Goal: Task Accomplishment & Management: Manage account settings

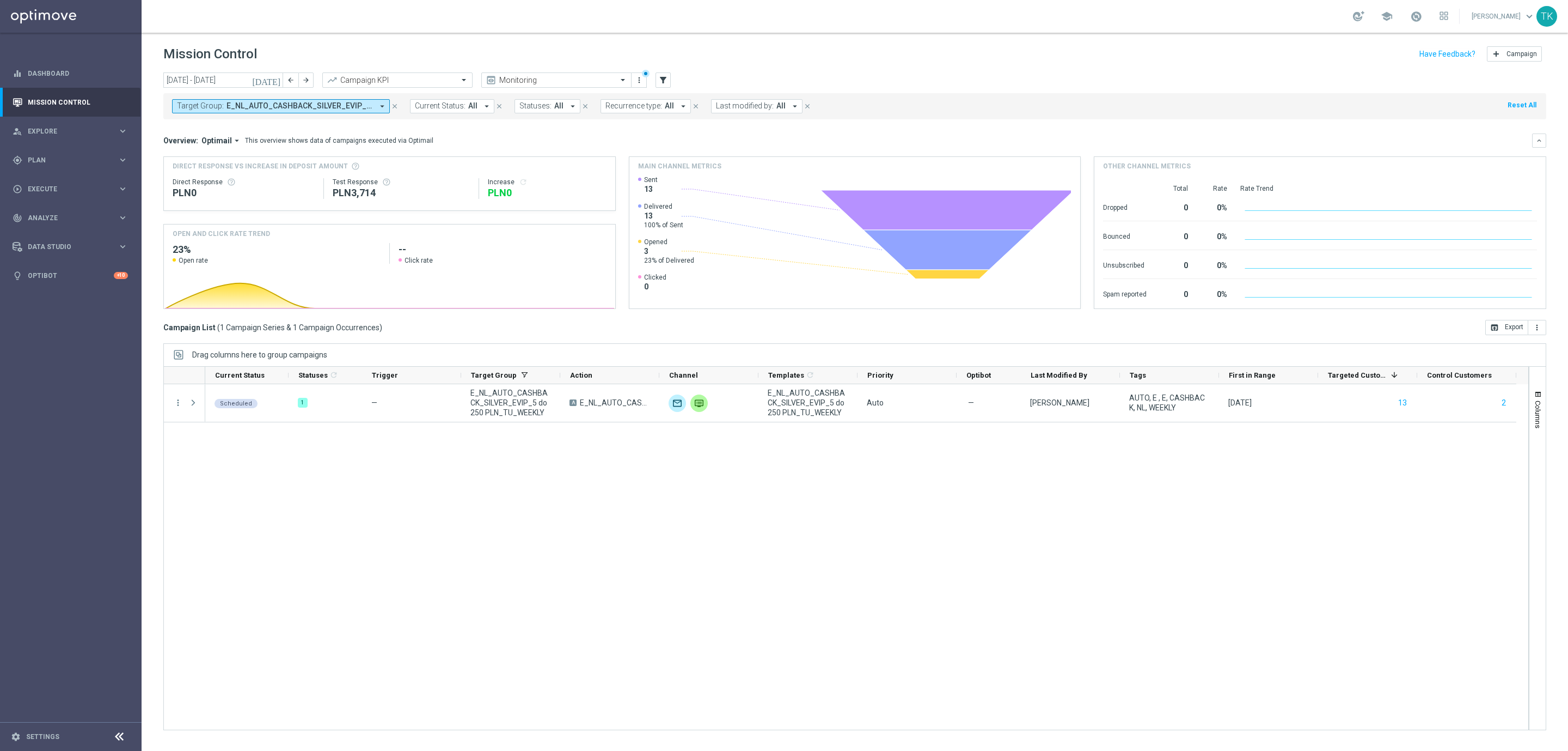
click at [260, 113] on button "Target Group: E_NL_AUTO_CASHBACK_SILVER_EVIP_5 do 250 PLN_TU_WEEKLY arrow_drop_…" at bounding box center [281, 106] width 218 height 14
click at [0, 0] on div "Clear" at bounding box center [0, 0] width 0 height 0
click at [239, 131] on input "text" at bounding box center [263, 126] width 159 height 9
paste input "E_ALL_TARGET_OFFER_FEN BEN_3DEPO_CASHBACK_REM_200825"
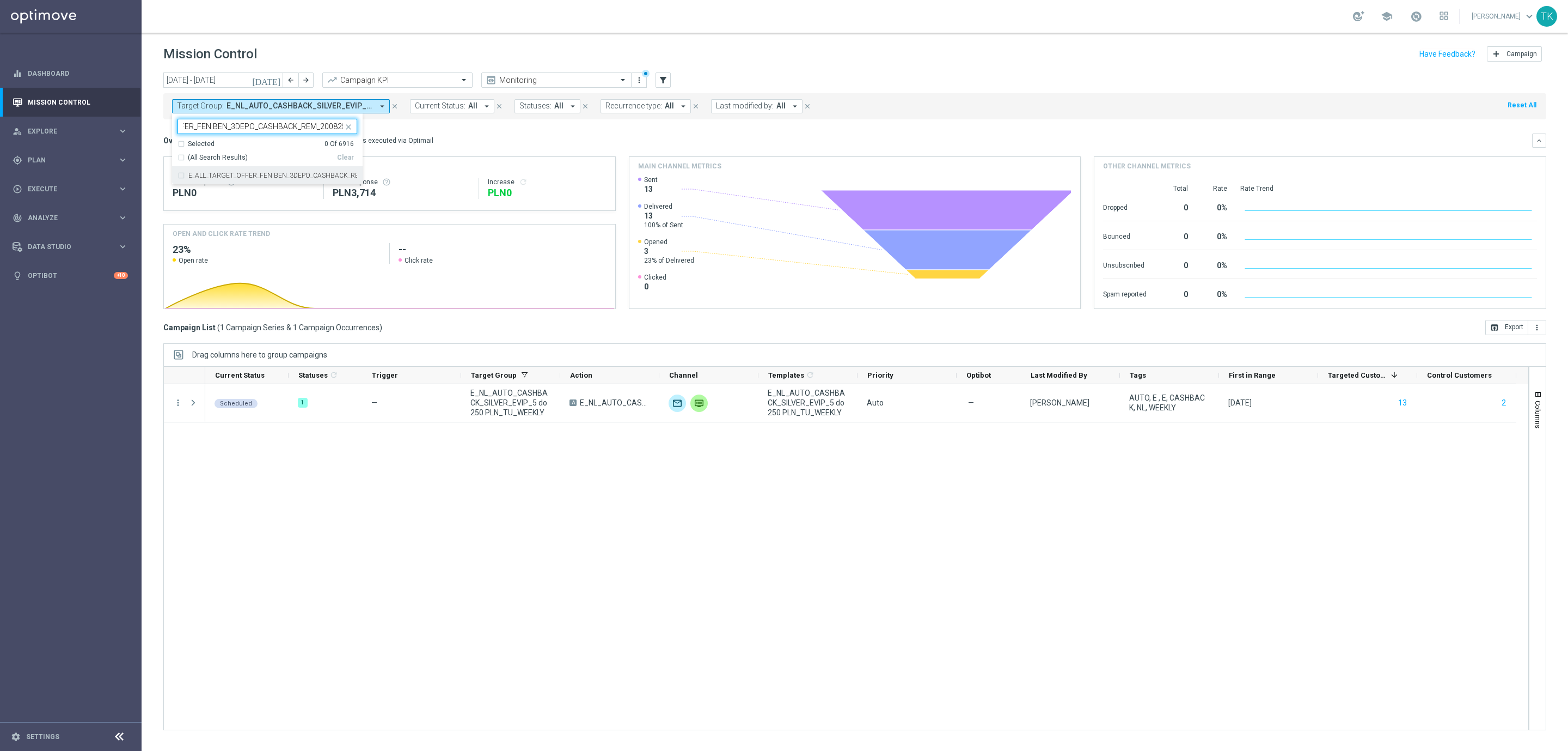
click at [236, 182] on div "E_ALL_TARGET_OFFER_FEN BEN_3DEPO_CASHBACK_REM_200825" at bounding box center [267, 175] width 180 height 18
type input "E_ALL_TARGET_OFFER_FEN BEN_3DEPO_CASHBACK_REM_200825"
click at [157, 136] on div "[DATE] [DATE] - [DATE] arrow_back arrow_forward Campaign KPI trending_up Monito…" at bounding box center [855, 406] width 1426 height 668
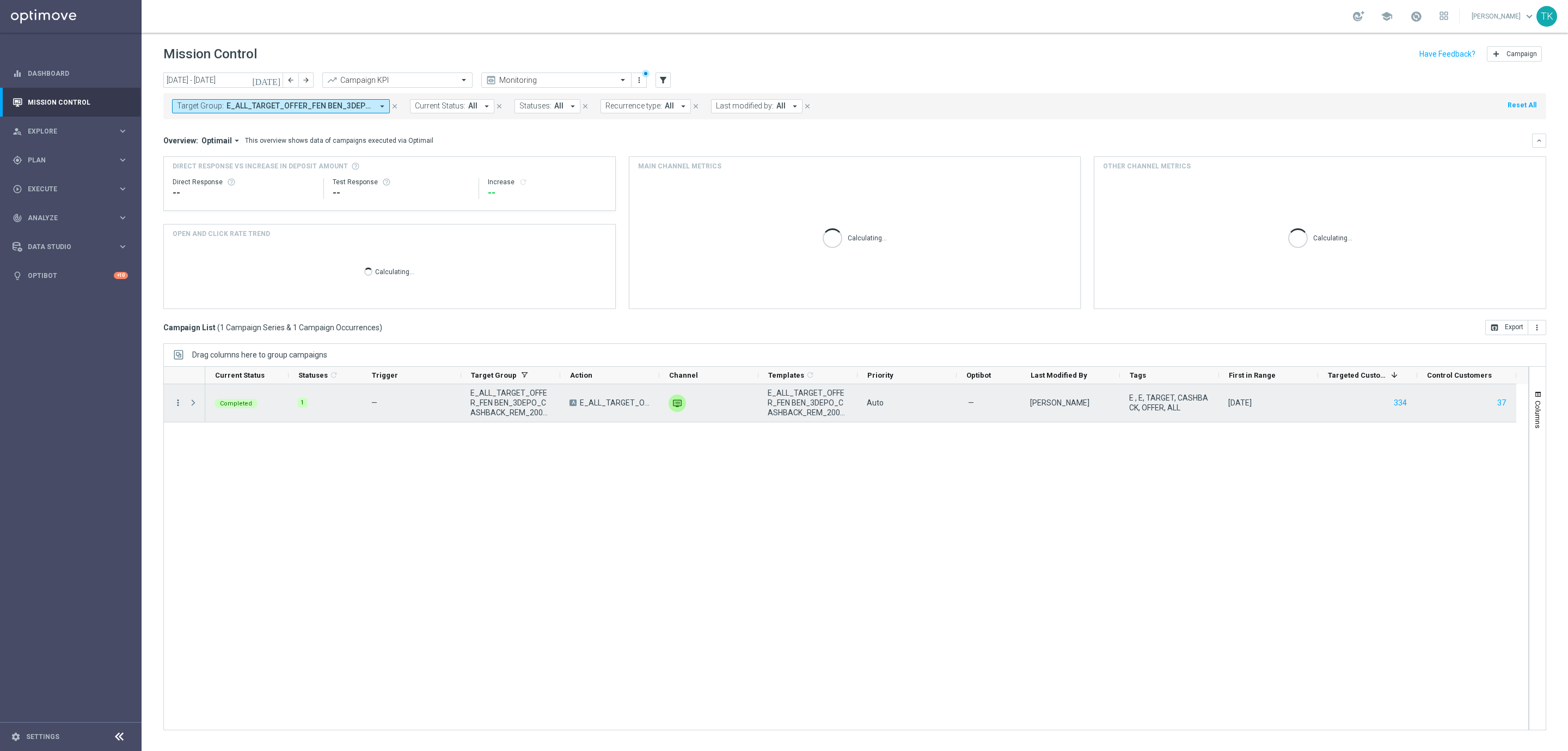
click at [173, 406] on icon "more_vert" at bounding box center [178, 403] width 10 height 10
click at [232, 429] on span "Campaign Metrics" at bounding box center [228, 425] width 57 height 8
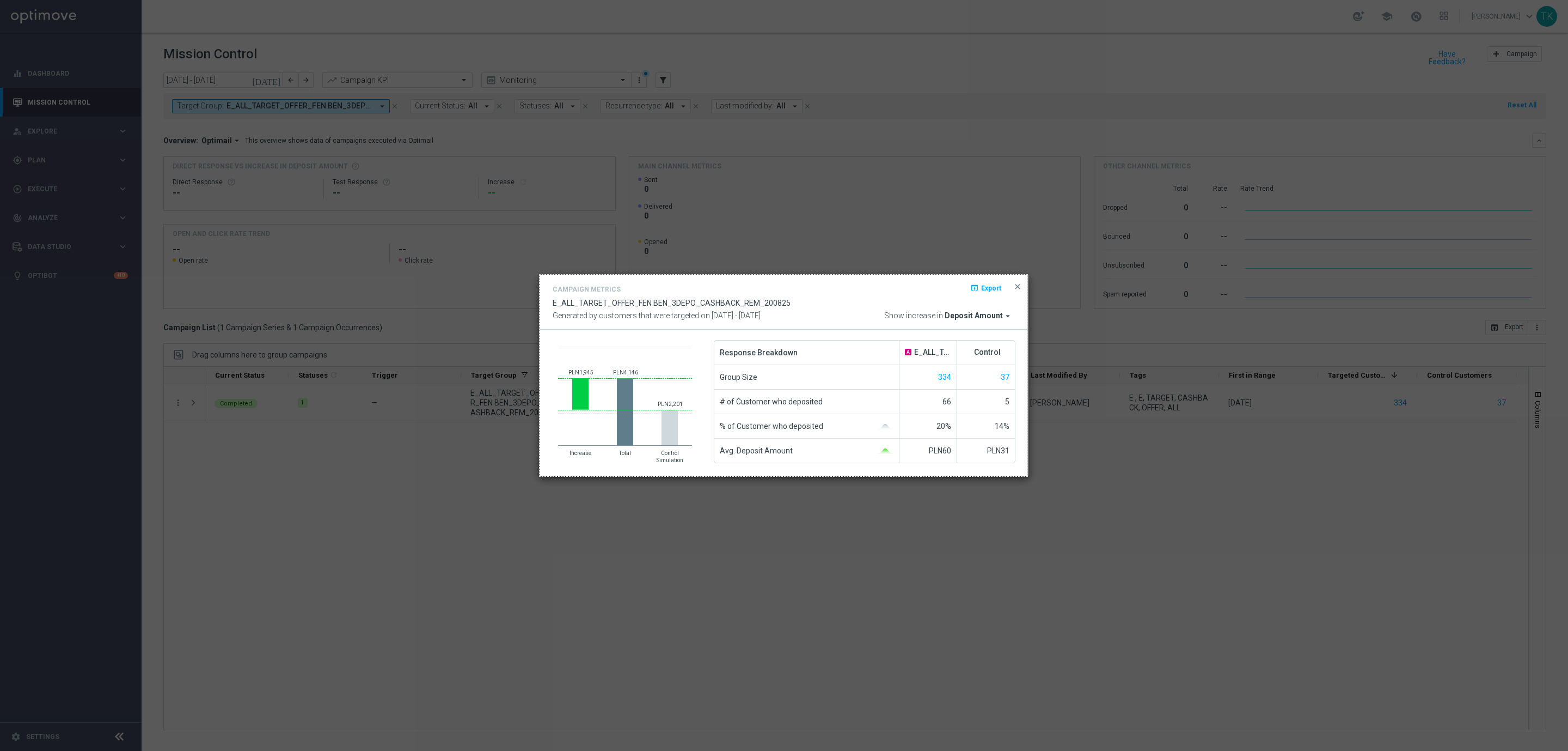
drag, startPoint x: 539, startPoint y: 275, endPoint x: 1027, endPoint y: 476, distance: 527.8
click at [1027, 476] on div "896 X 370" at bounding box center [784, 375] width 1568 height 751
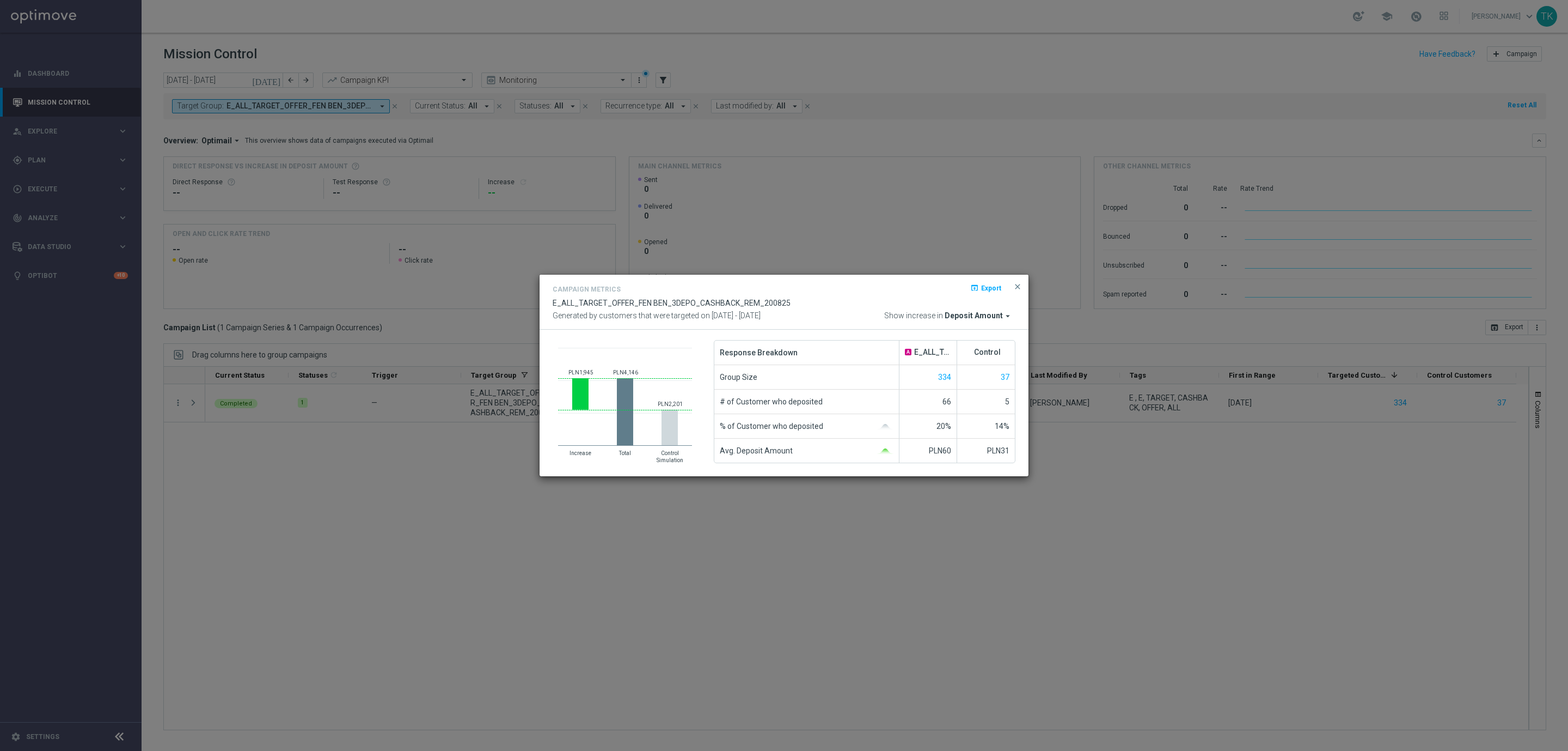
click at [1017, 280] on button "close" at bounding box center [1018, 286] width 11 height 13
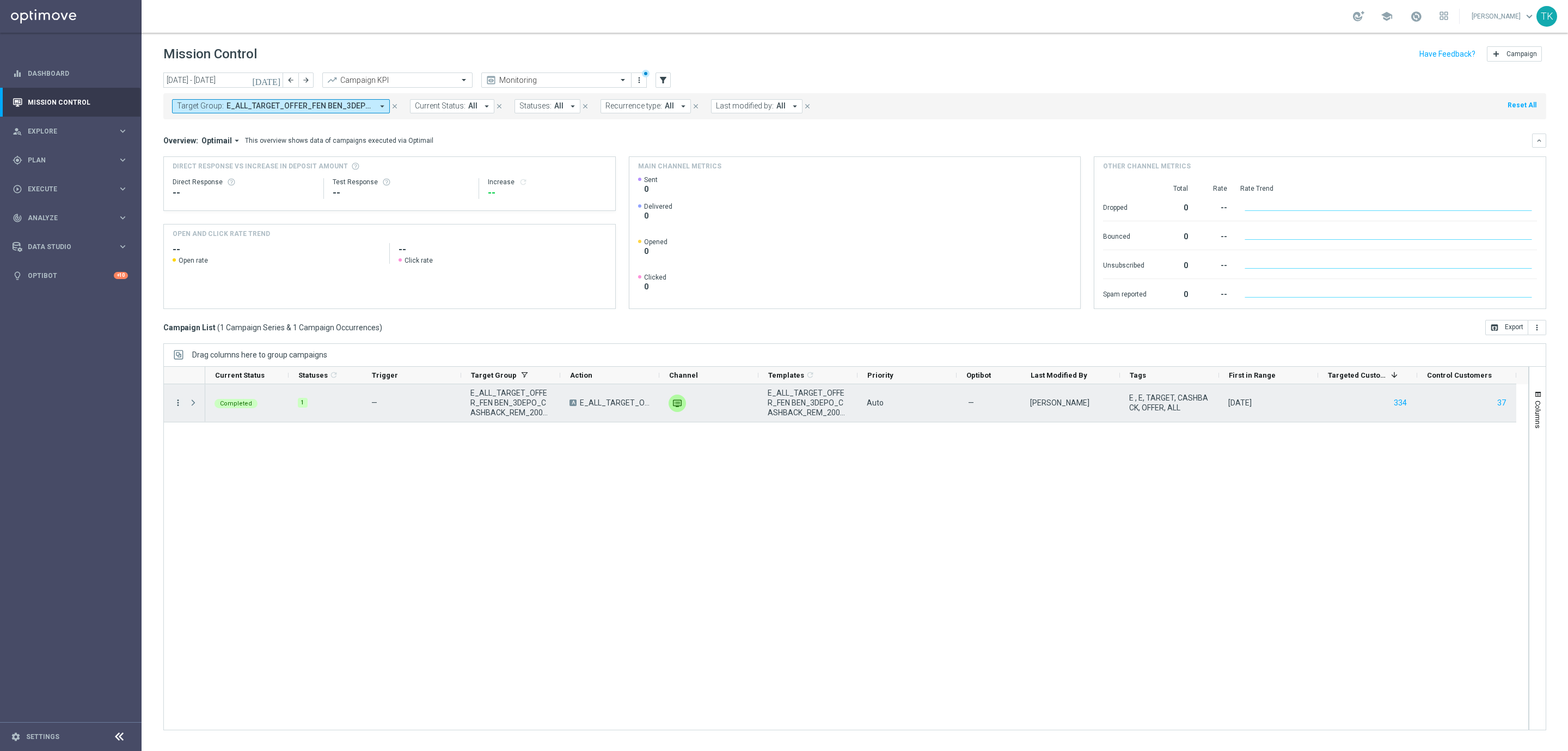
click at [177, 405] on icon "more_vert" at bounding box center [178, 403] width 10 height 10
click at [223, 426] on span "Campaign Metrics" at bounding box center [228, 425] width 57 height 8
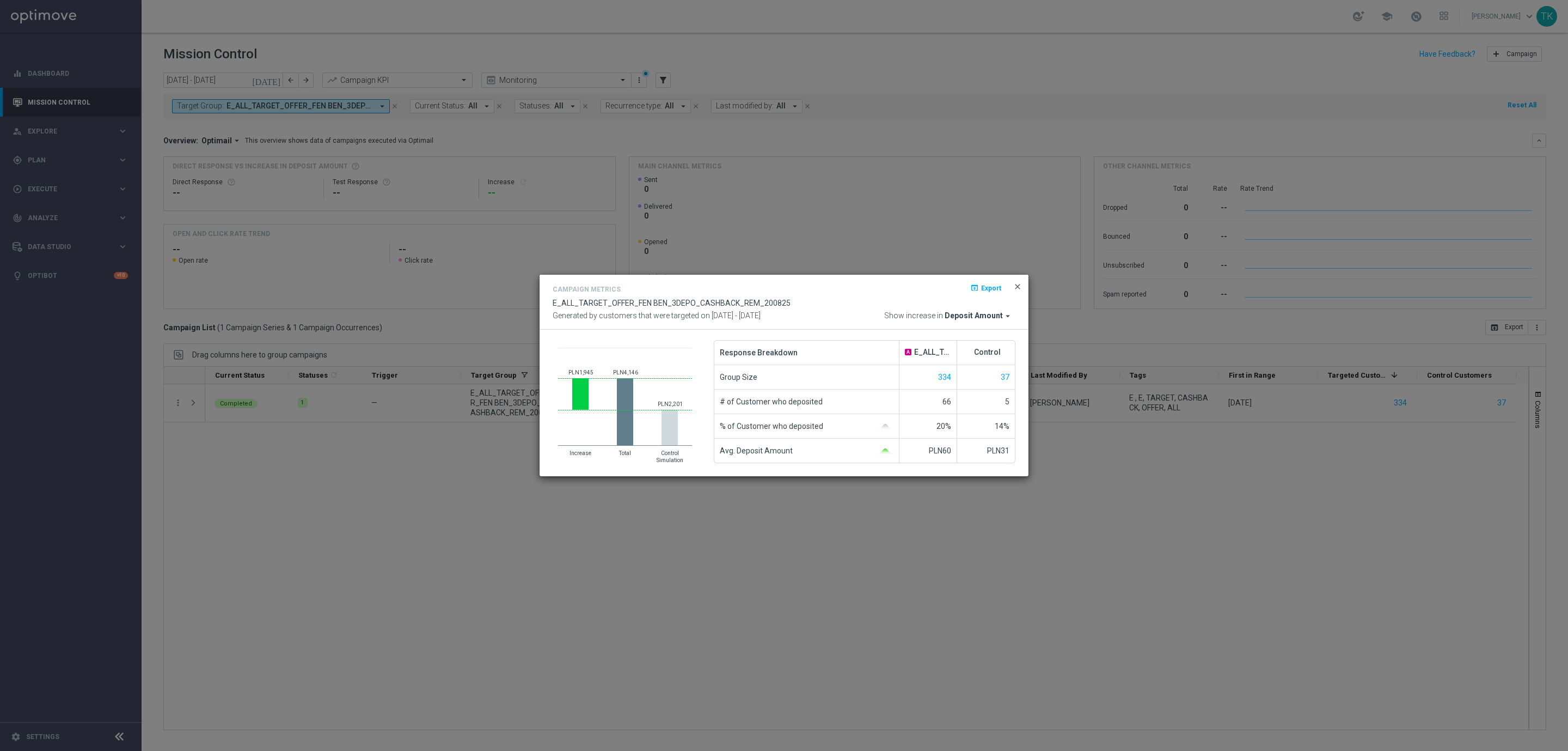
click at [1018, 282] on span "close" at bounding box center [1018, 286] width 9 height 9
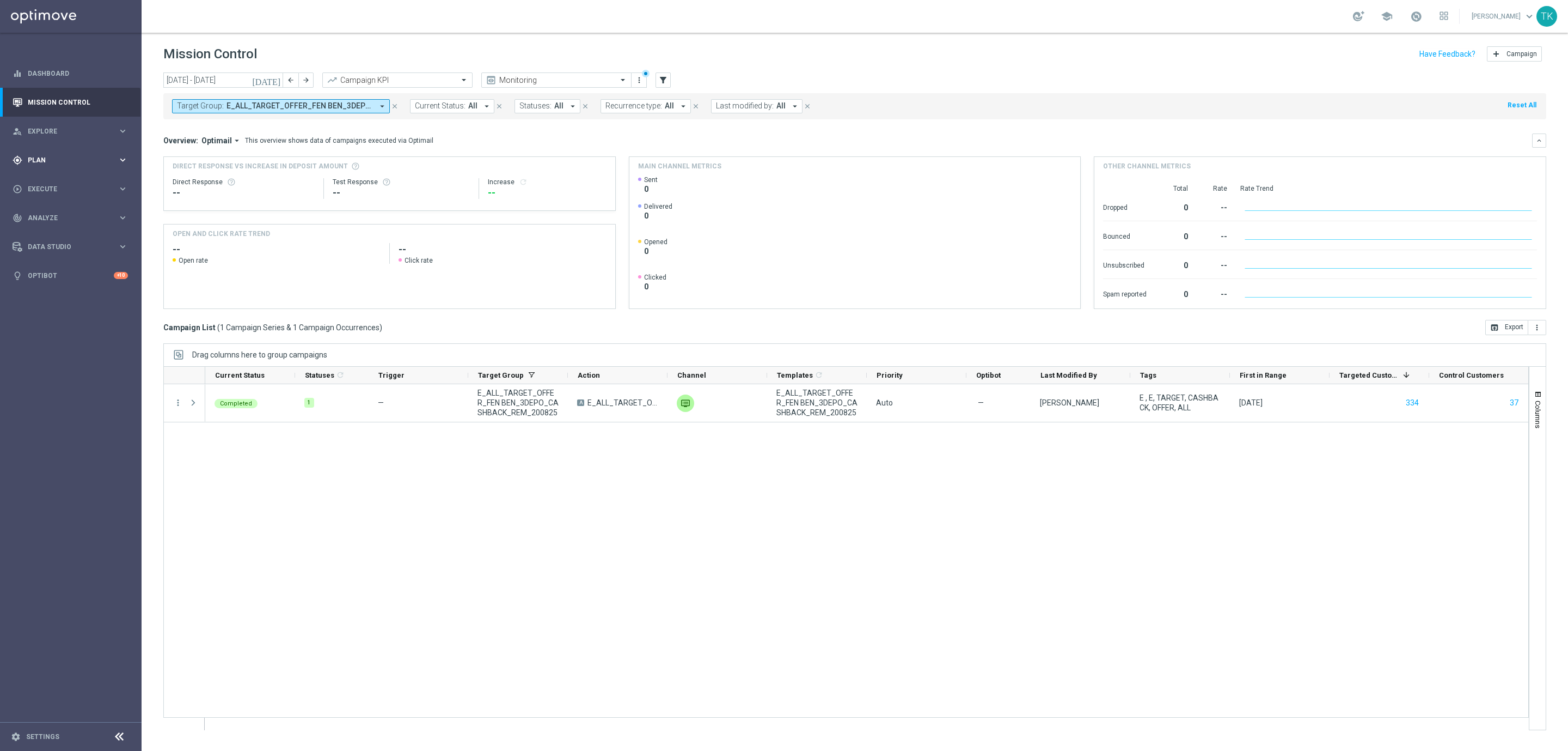
click at [35, 158] on span "Plan" at bounding box center [73, 160] width 90 height 7
click at [39, 182] on link "Target Groups" at bounding box center [71, 182] width 85 height 9
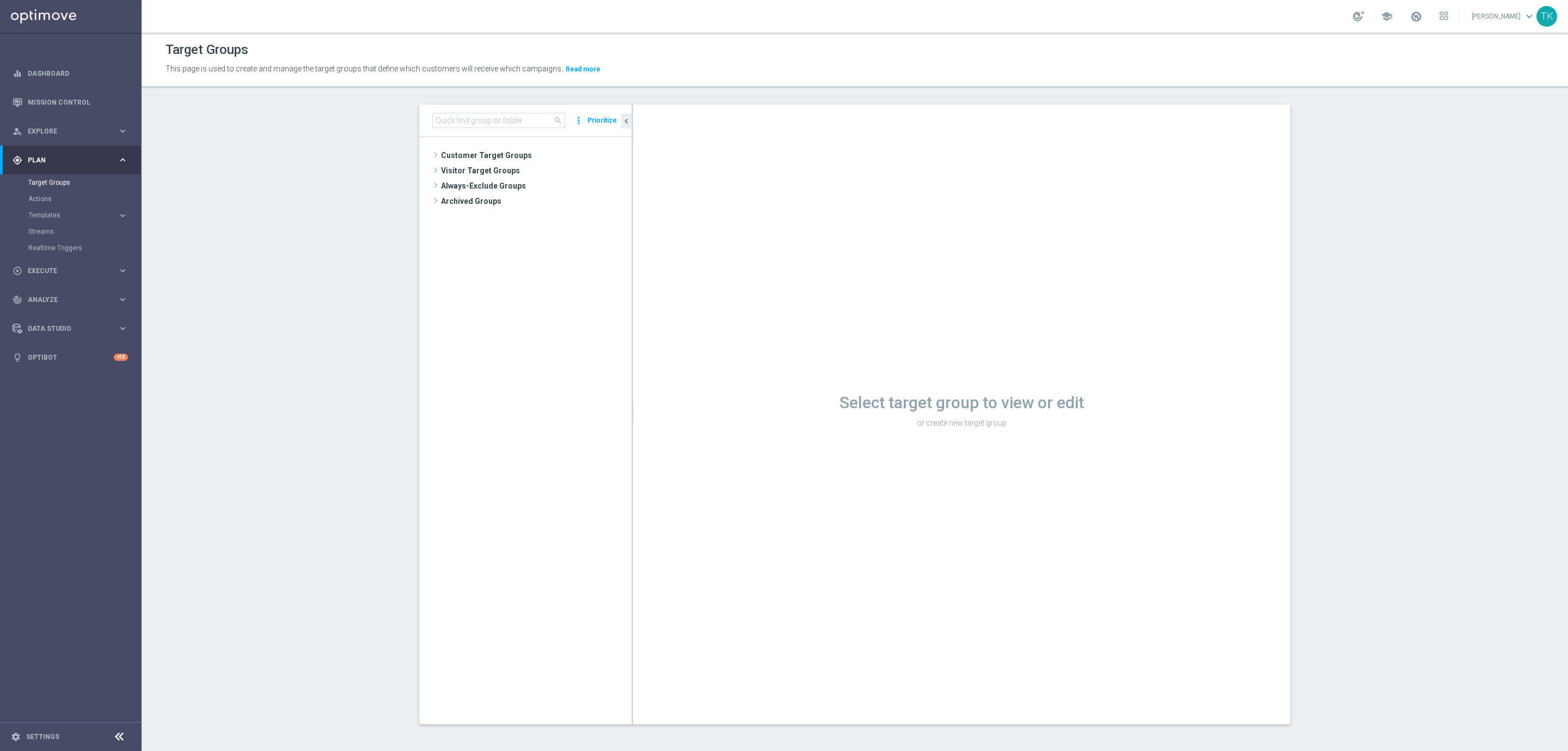
click at [439, 129] on div "search more_vert Prioritize" at bounding box center [525, 121] width 212 height 32
click at [444, 121] on input at bounding box center [499, 120] width 133 height 15
paste input "E_ALL_TARGET_OFFER_FEN BEN_3DEPO_CASHBACK_REM_200825"
type input "E_ALL_TARGET_OFFER_FEN BEN_3DEPO_CASHBACK_REM_200825"
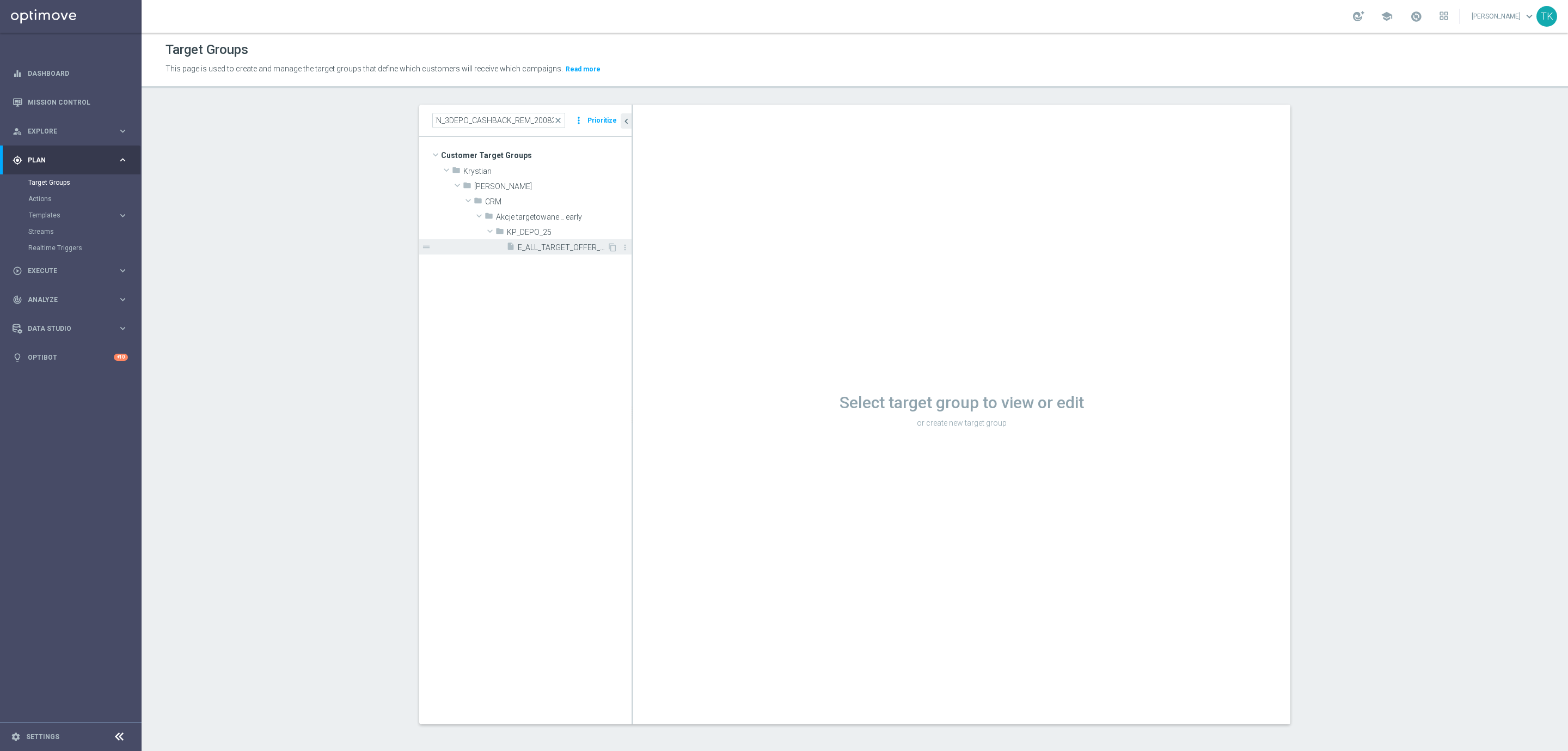
click at [549, 241] on div "insert_drive_file E_ALL_TARGET_OFFER_FEN BEN_3DEPO_CASHBACK_REM_200825" at bounding box center [556, 247] width 100 height 15
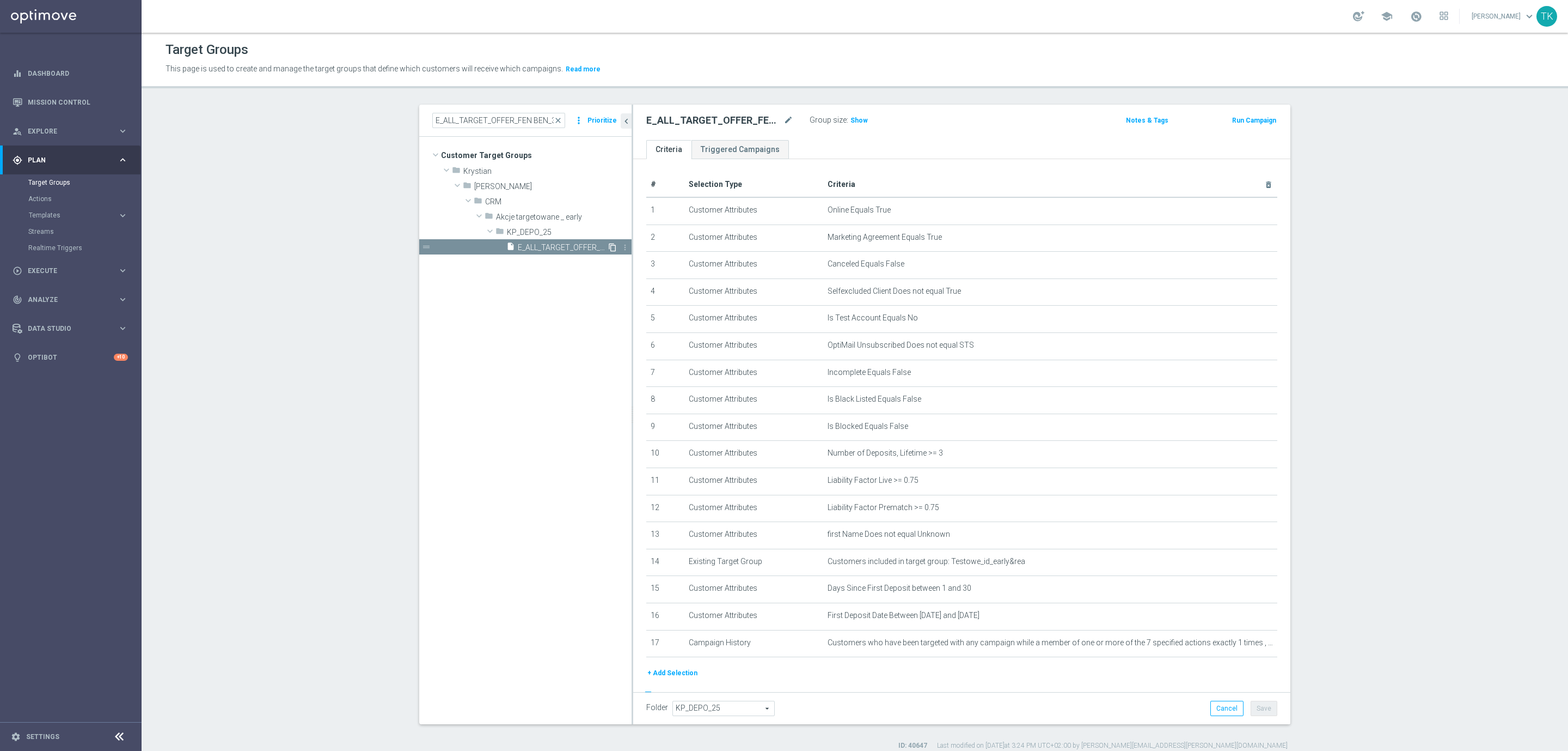
click at [608, 243] on icon "content_copy" at bounding box center [612, 247] width 9 height 9
click at [783, 118] on icon "mode_edit" at bounding box center [788, 120] width 10 height 13
type input "E_ALL_TARGET_OFFER_LECH GENK_3DEPO_CASHBACK_REM_210825"
click at [920, 135] on div "E_ALL_TARGET_OFFER_LECH GENK_3DEPO_CASHBACK_REM_210825 Group size : Show Notes …" at bounding box center [962, 122] width 657 height 35
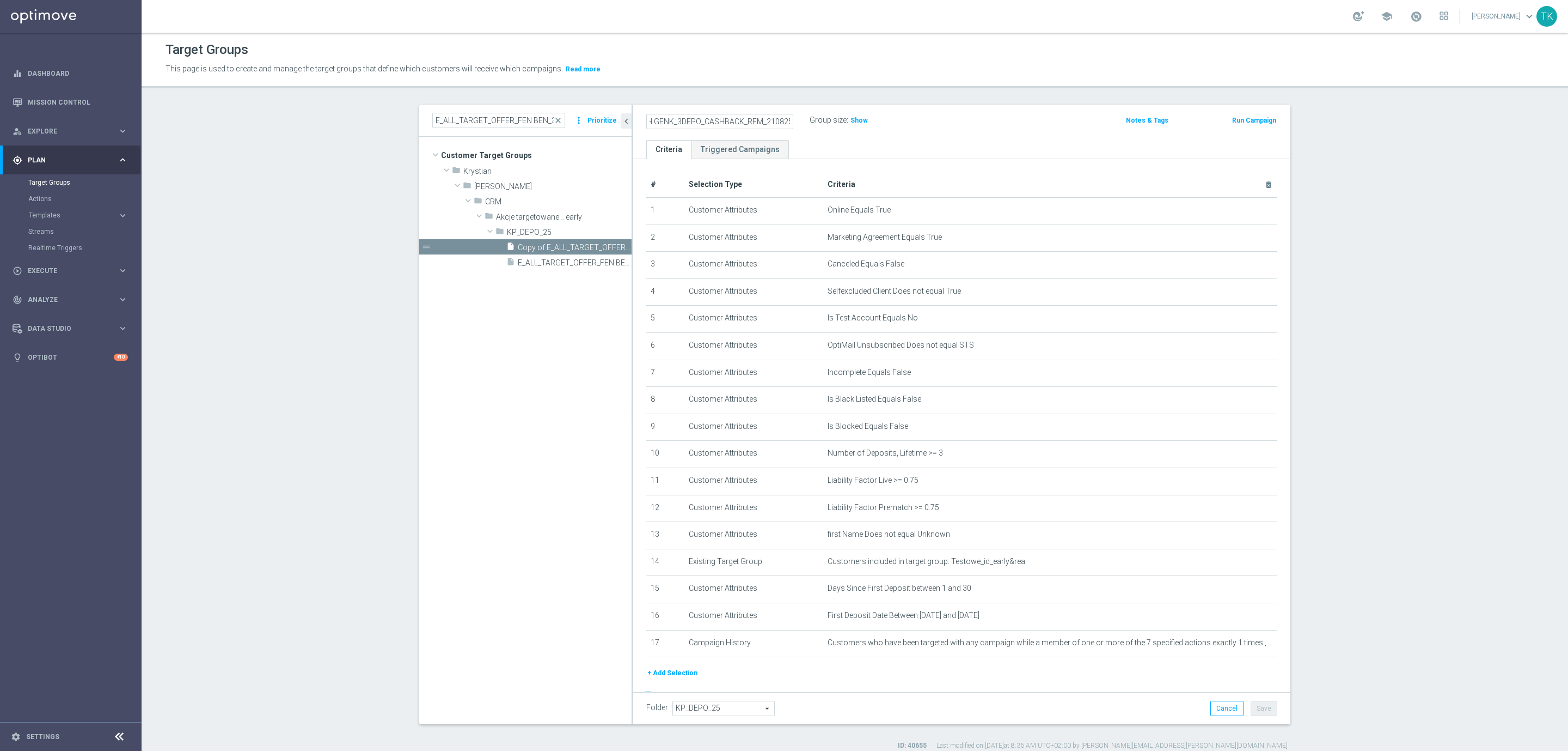
scroll to position [0, 0]
click at [1261, 707] on button "Save" at bounding box center [1264, 708] width 27 height 15
click at [853, 119] on span "Show" at bounding box center [859, 120] width 18 height 8
click at [1237, 641] on icon "mode_edit" at bounding box center [1242, 642] width 9 height 9
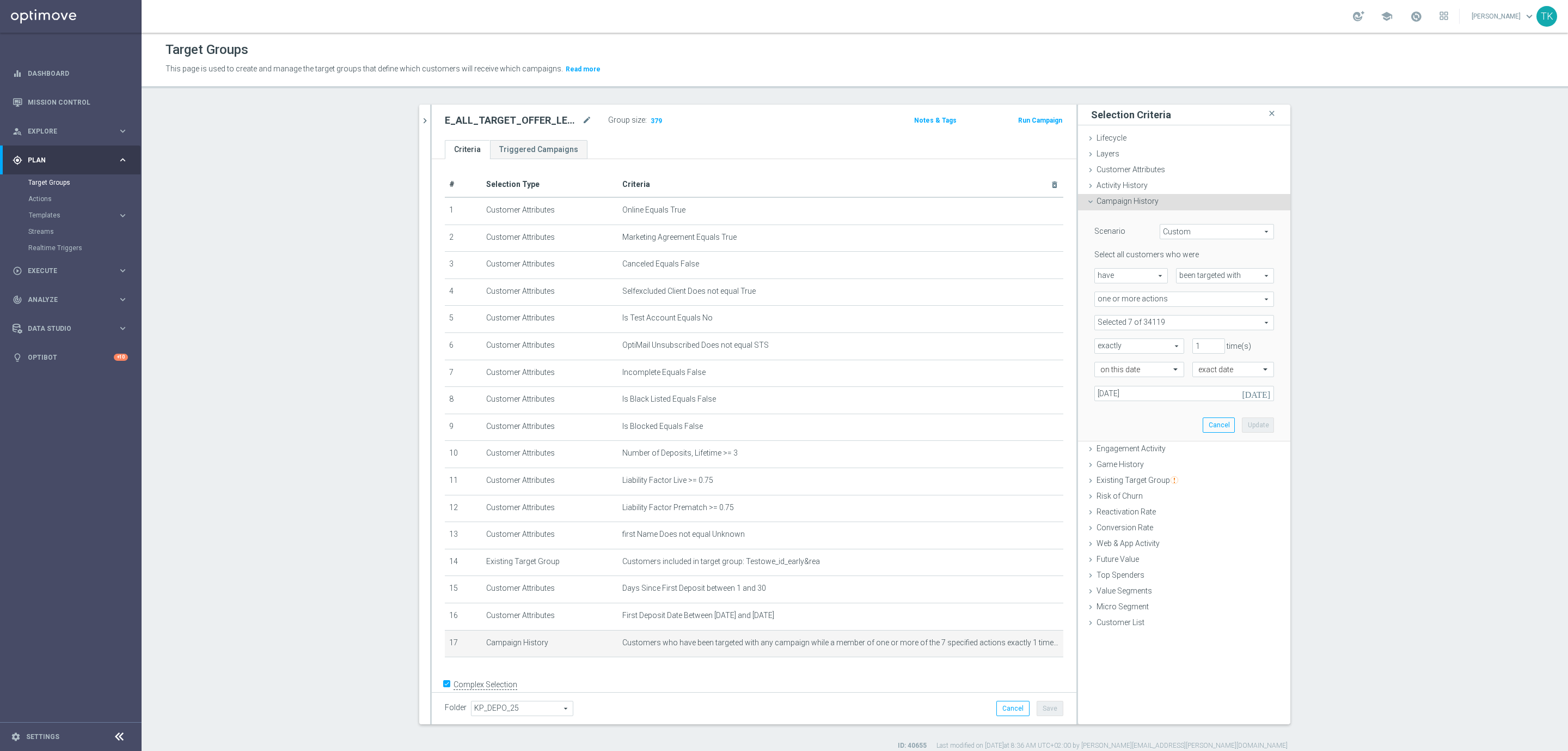
click at [1119, 320] on span at bounding box center [1184, 322] width 178 height 14
click at [1099, 343] on input "Show Selected" at bounding box center [1102, 347] width 7 height 7
checkbox input "true"
click at [1086, 329] on div "Selected 7 of 34119 arrow_drop_down search Show Selected 7 of 34119 (All) E_MIN…" at bounding box center [1184, 322] width 196 height 15
